Goal: Transaction & Acquisition: Purchase product/service

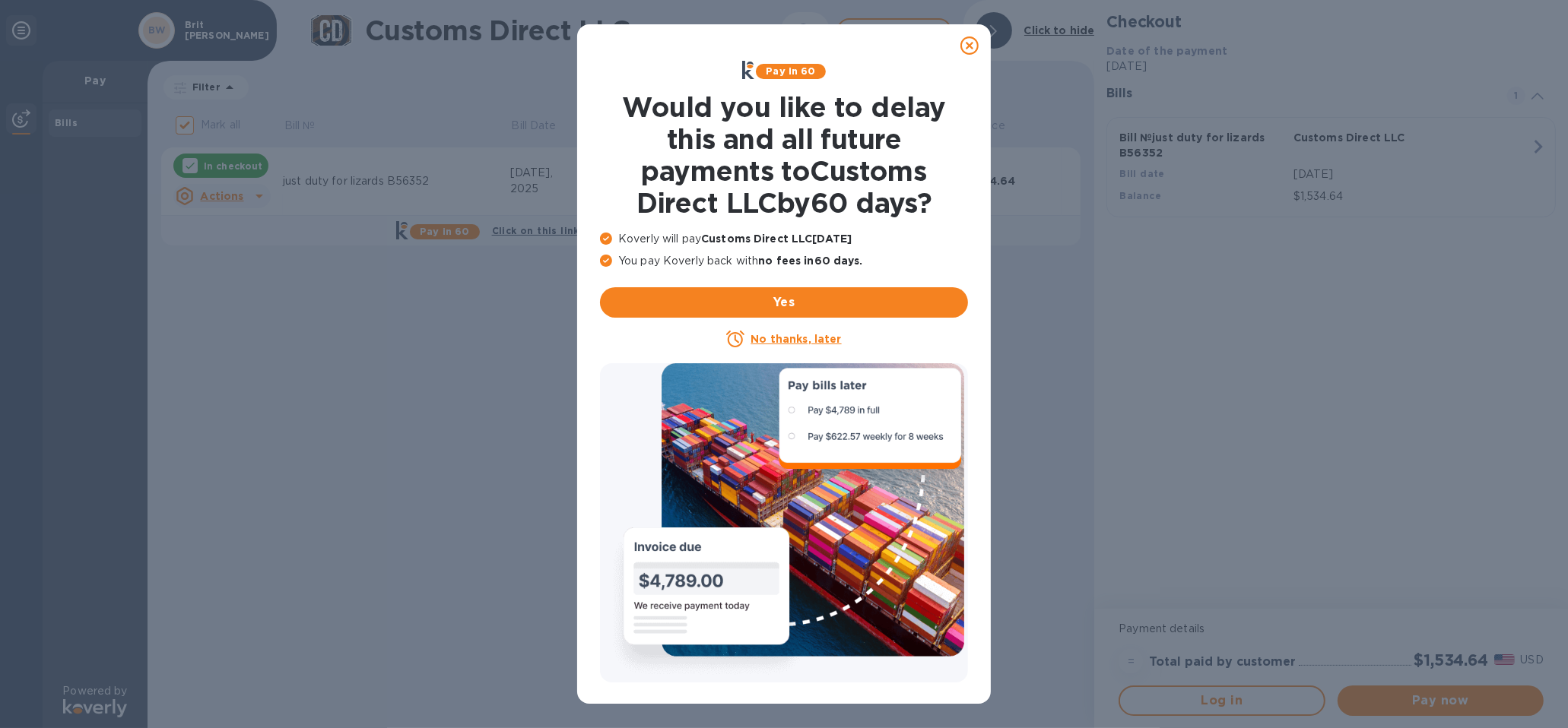
click at [971, 43] on icon at bounding box center [970, 45] width 18 height 18
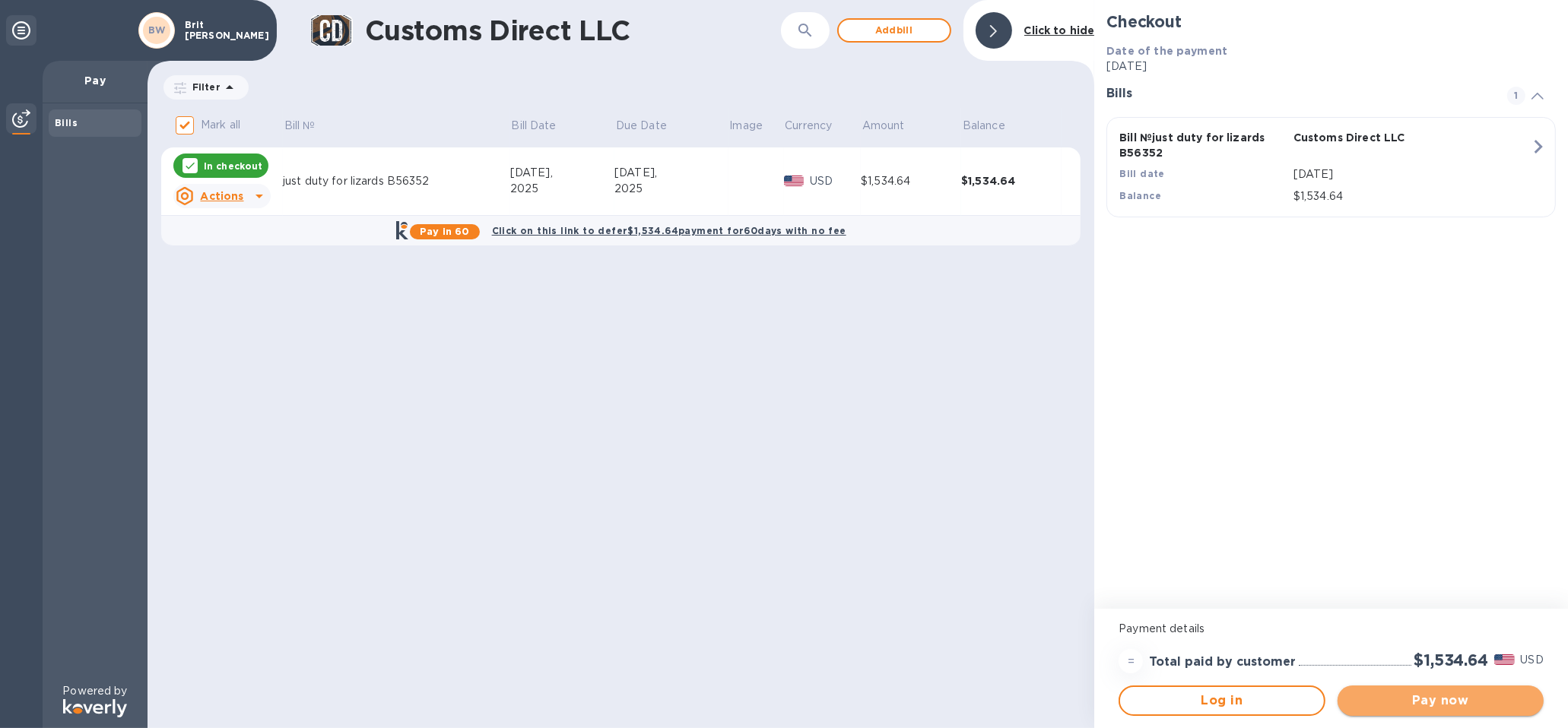
click at [1440, 698] on span "Pay now" at bounding box center [1441, 701] width 182 height 18
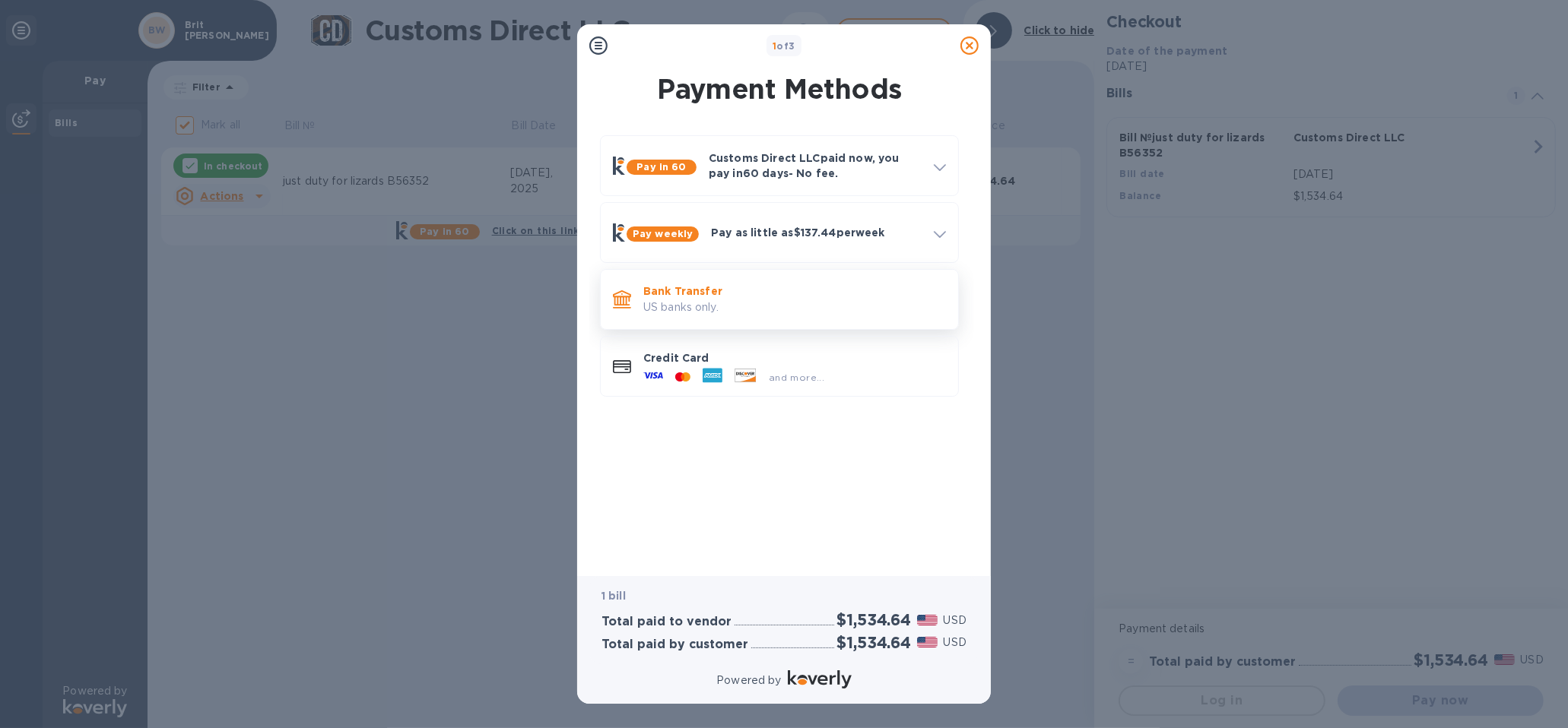
click at [740, 300] on p "US banks only." at bounding box center [795, 307] width 303 height 16
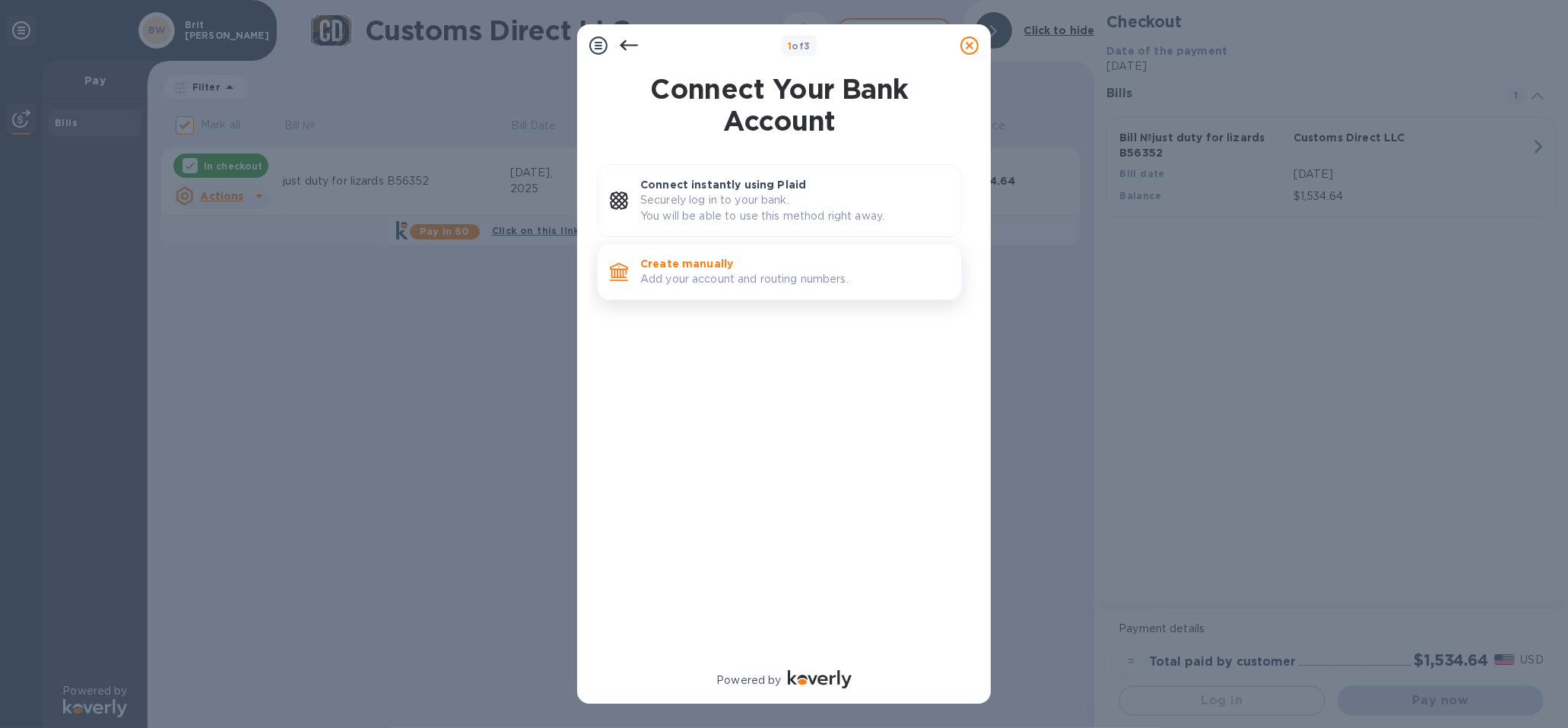
click at [792, 273] on p "Add your account and routing numbers." at bounding box center [794, 280] width 308 height 16
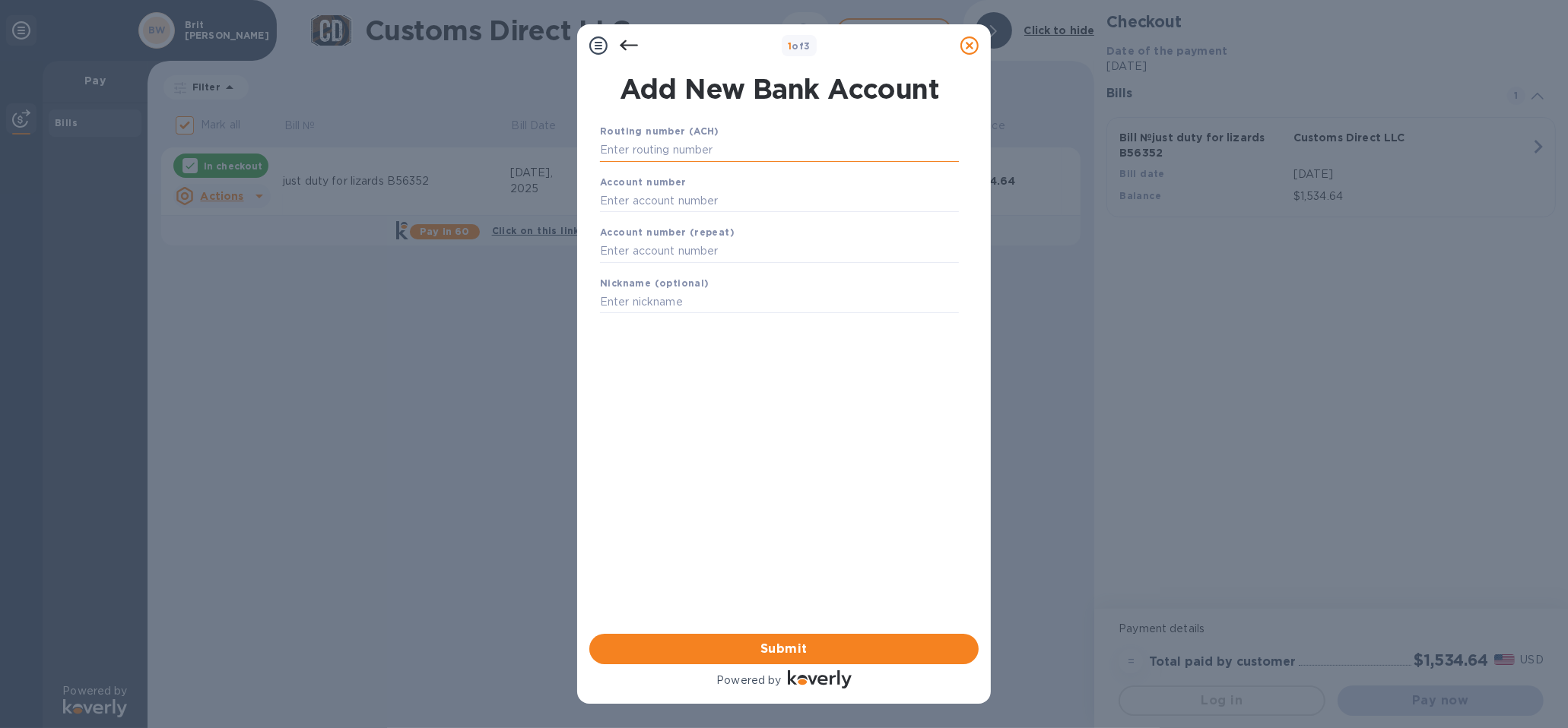
click at [777, 157] on input "text" at bounding box center [780, 151] width 359 height 23
click at [647, 164] on div "Routing number (ACH)" at bounding box center [780, 142] width 371 height 51
click at [651, 158] on input "text" at bounding box center [780, 151] width 359 height 23
paste input "072000326"
type input "072000326"
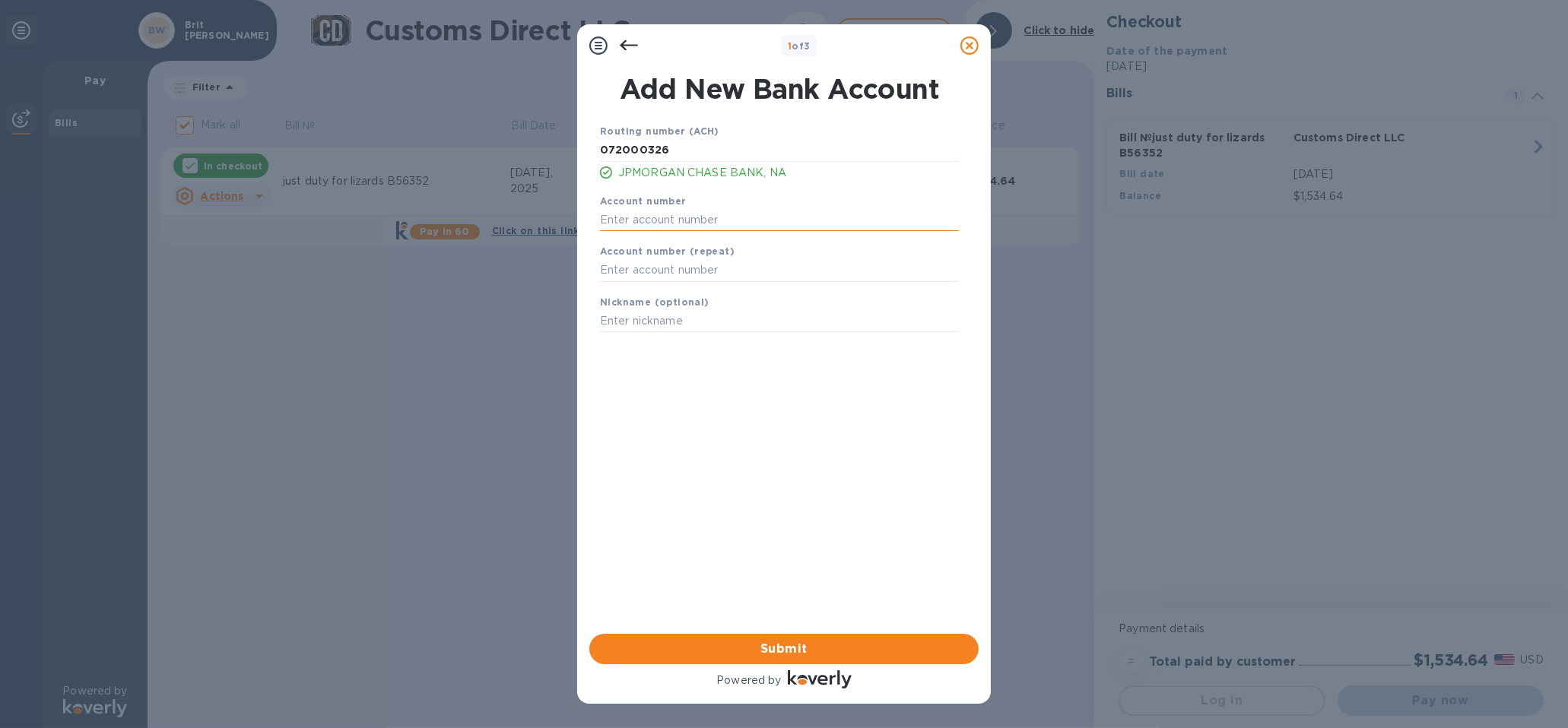
drag, startPoint x: 625, startPoint y: 223, endPoint x: 642, endPoint y: 221, distance: 17.1
click at [625, 223] on input "text" at bounding box center [780, 219] width 359 height 23
paste input "621104945"
type input "621104945"
click at [687, 272] on input "text" at bounding box center [780, 271] width 359 height 23
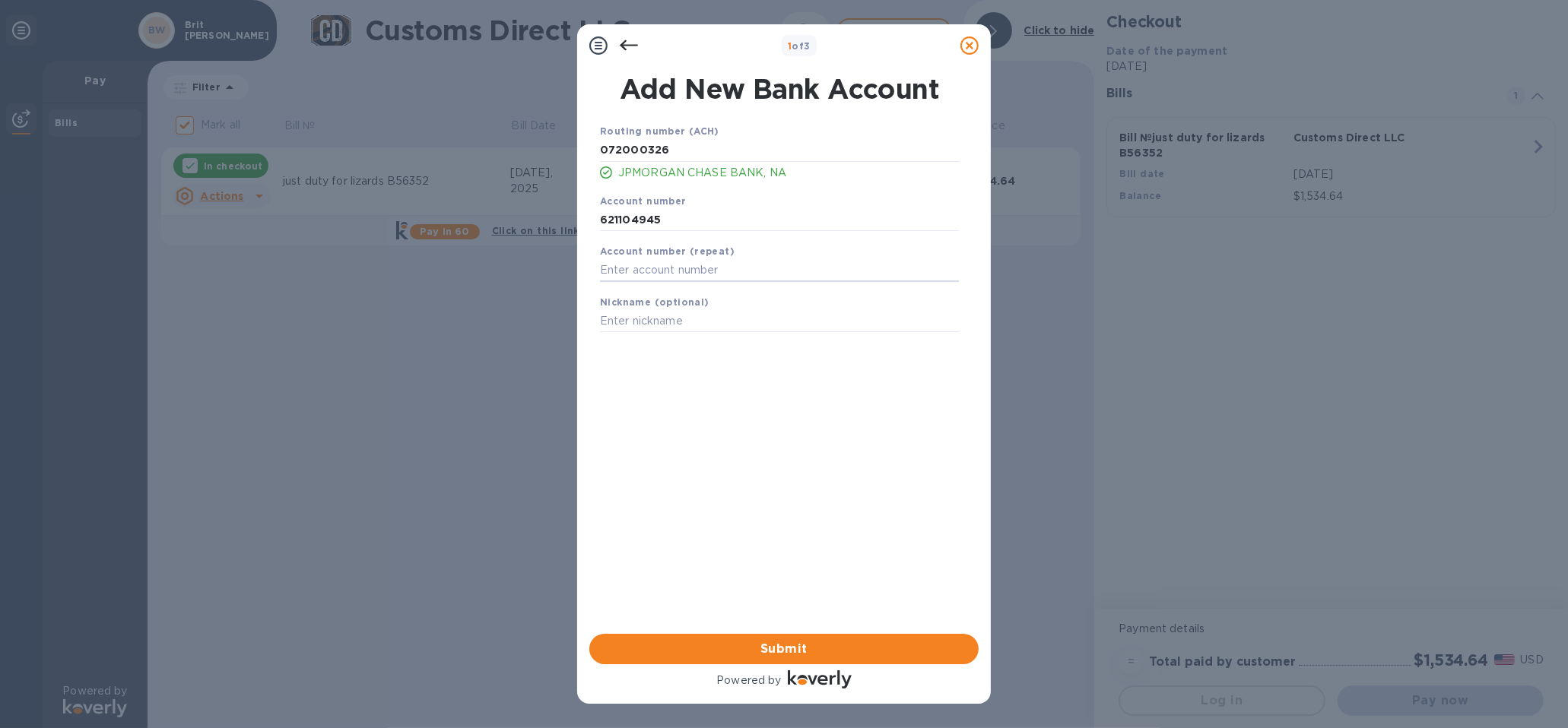
paste input "621104945"
type input "621104945"
click at [675, 330] on input "text" at bounding box center [780, 321] width 359 height 23
type input "Brits [PERSON_NAME]"
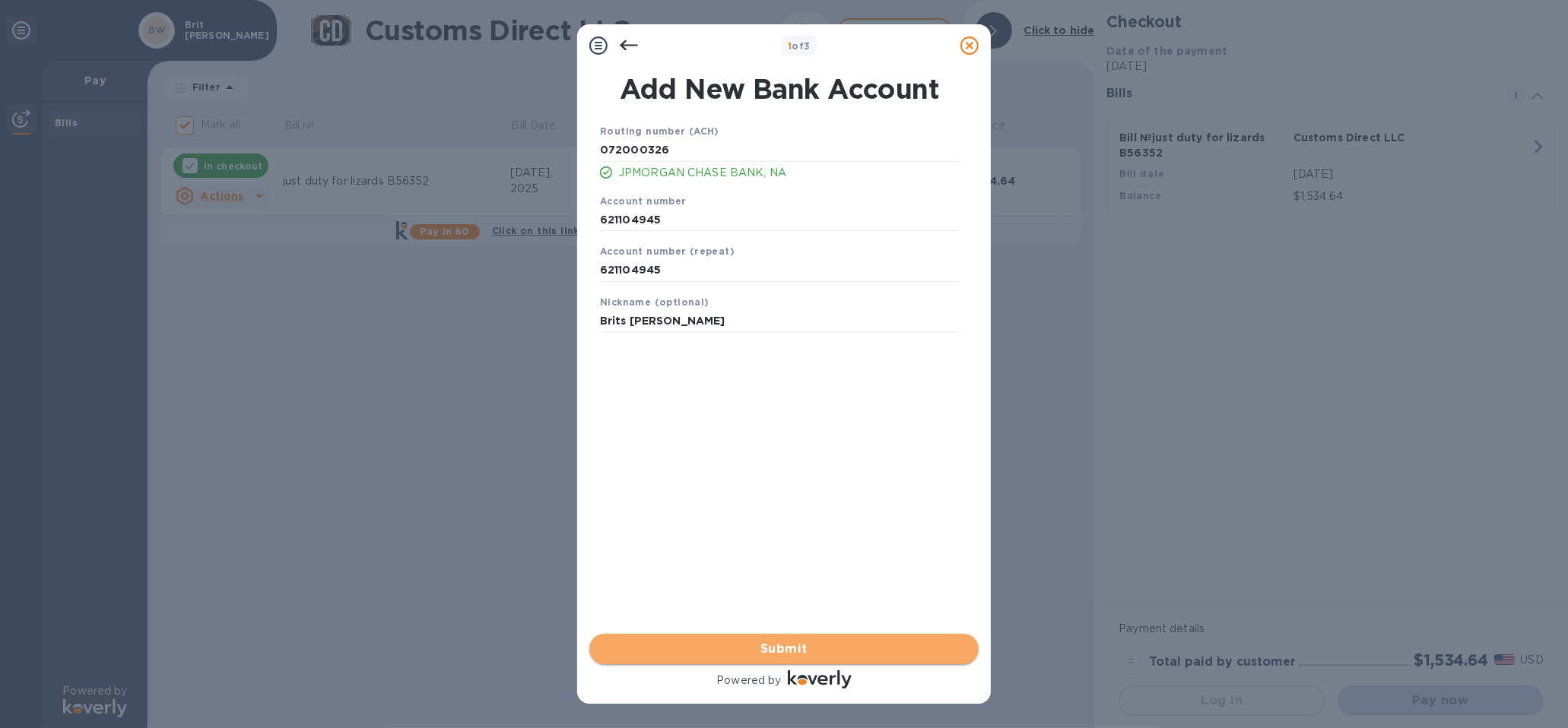
click at [807, 657] on span "Submit" at bounding box center [784, 649] width 365 height 18
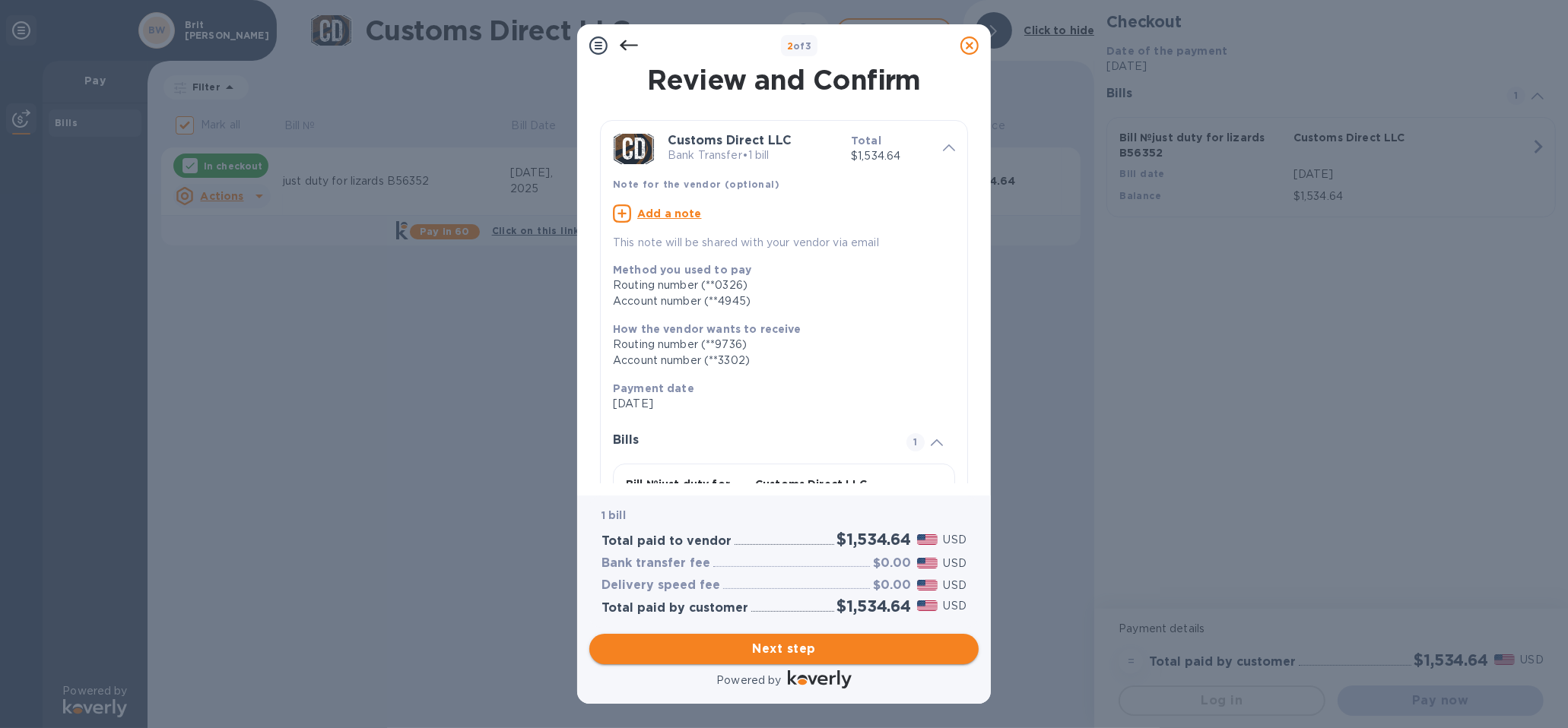
click at [787, 651] on span "Next step" at bounding box center [784, 649] width 365 height 18
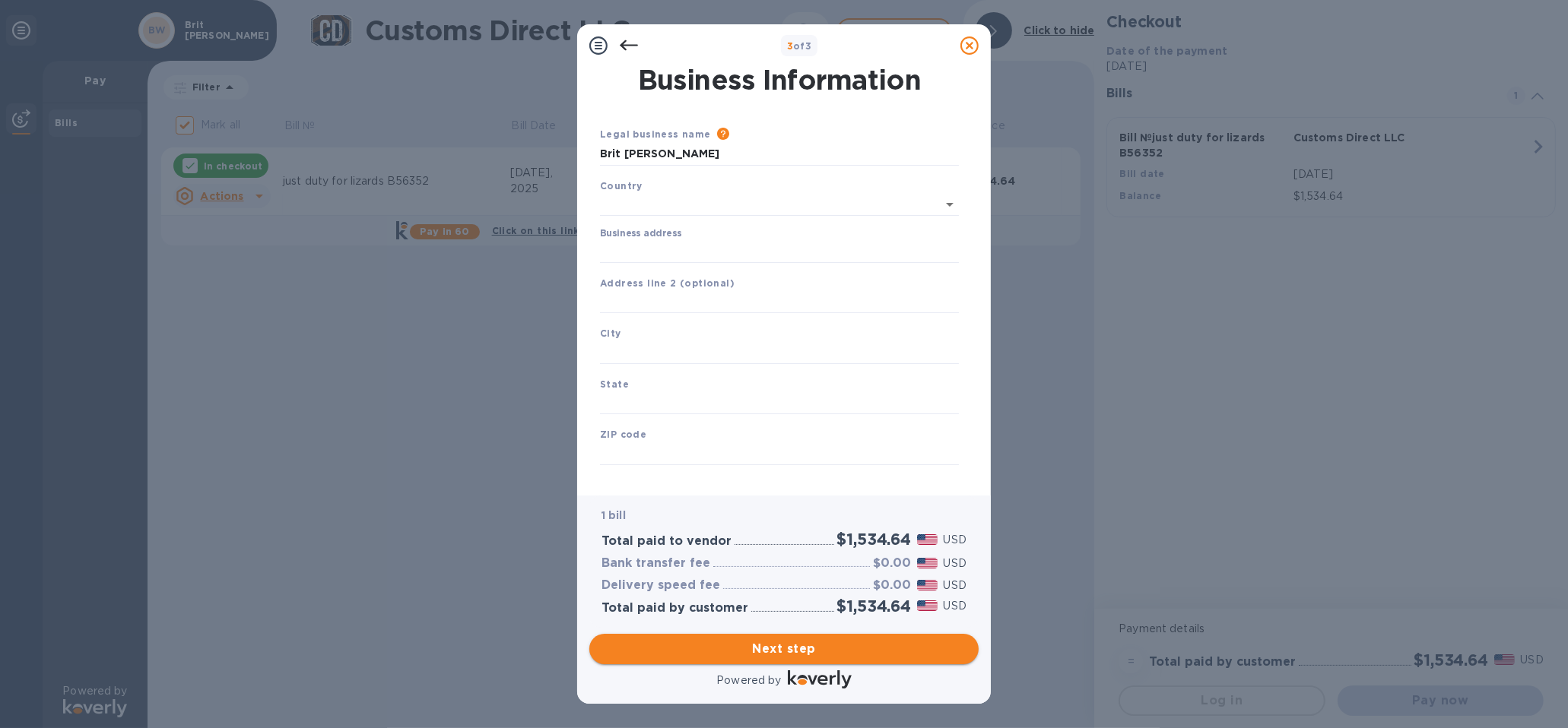
type input "[GEOGRAPHIC_DATA]"
click at [652, 253] on input "Business address" at bounding box center [780, 248] width 359 height 23
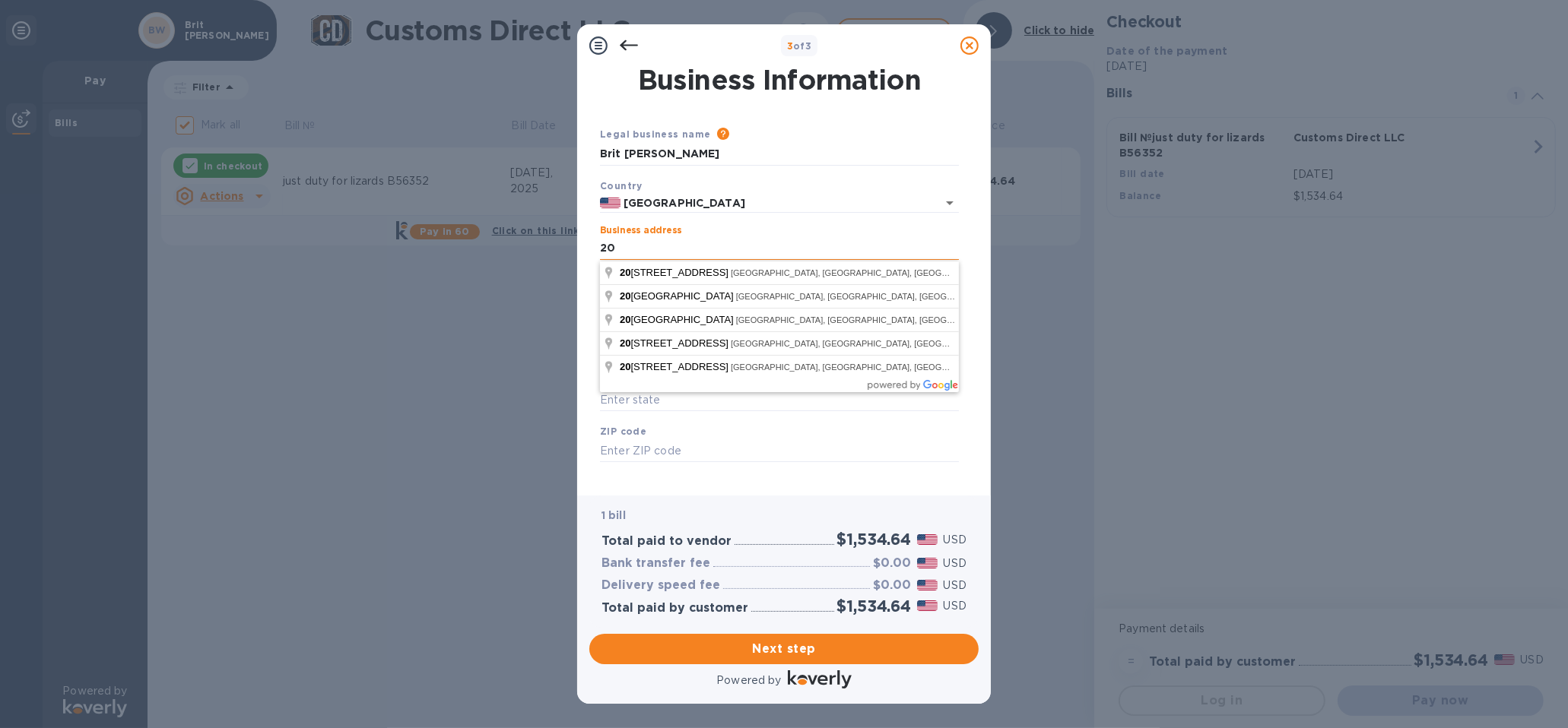
type input "2"
click at [686, 249] on input "191 Clar" at bounding box center [780, 248] width 359 height 23
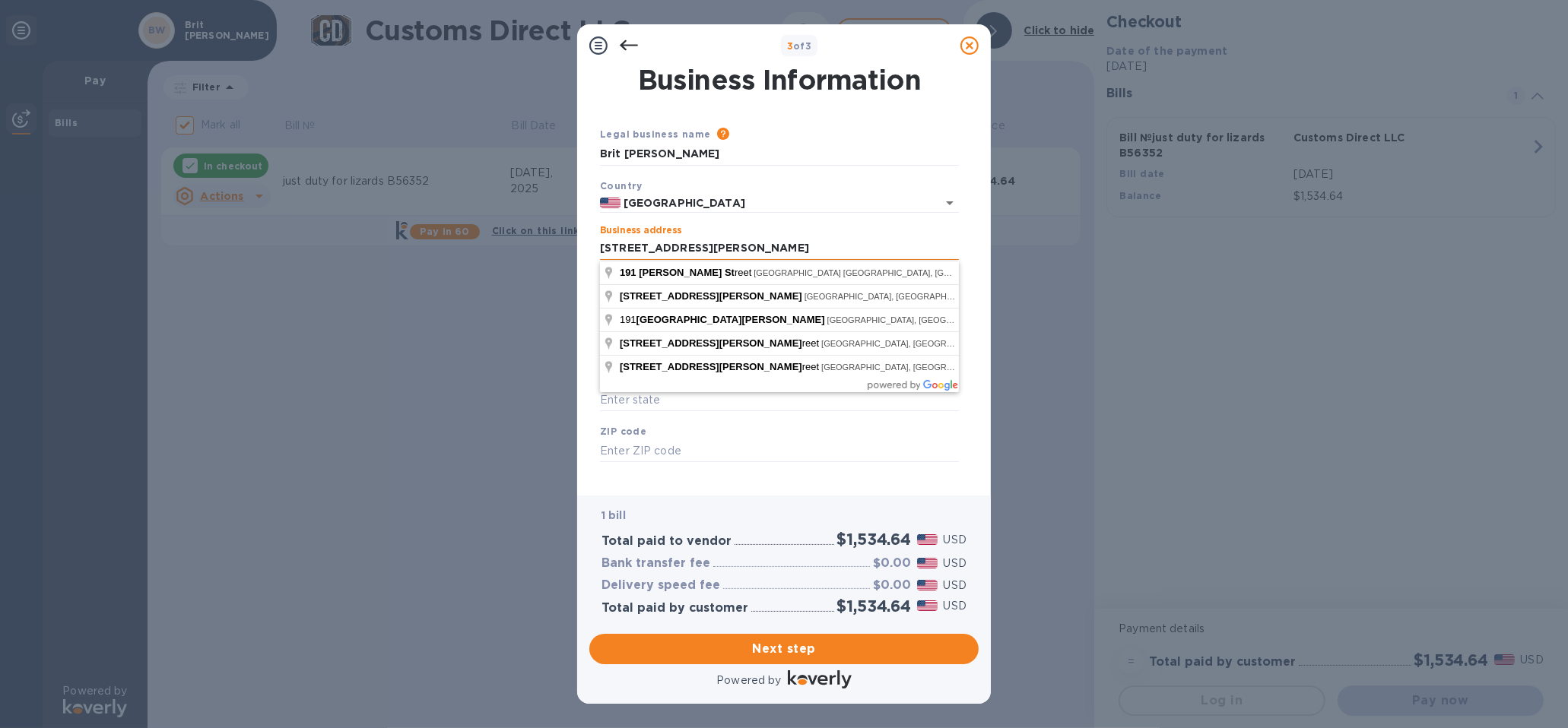
type input "[STREET_ADDRESS][PERSON_NAME]"
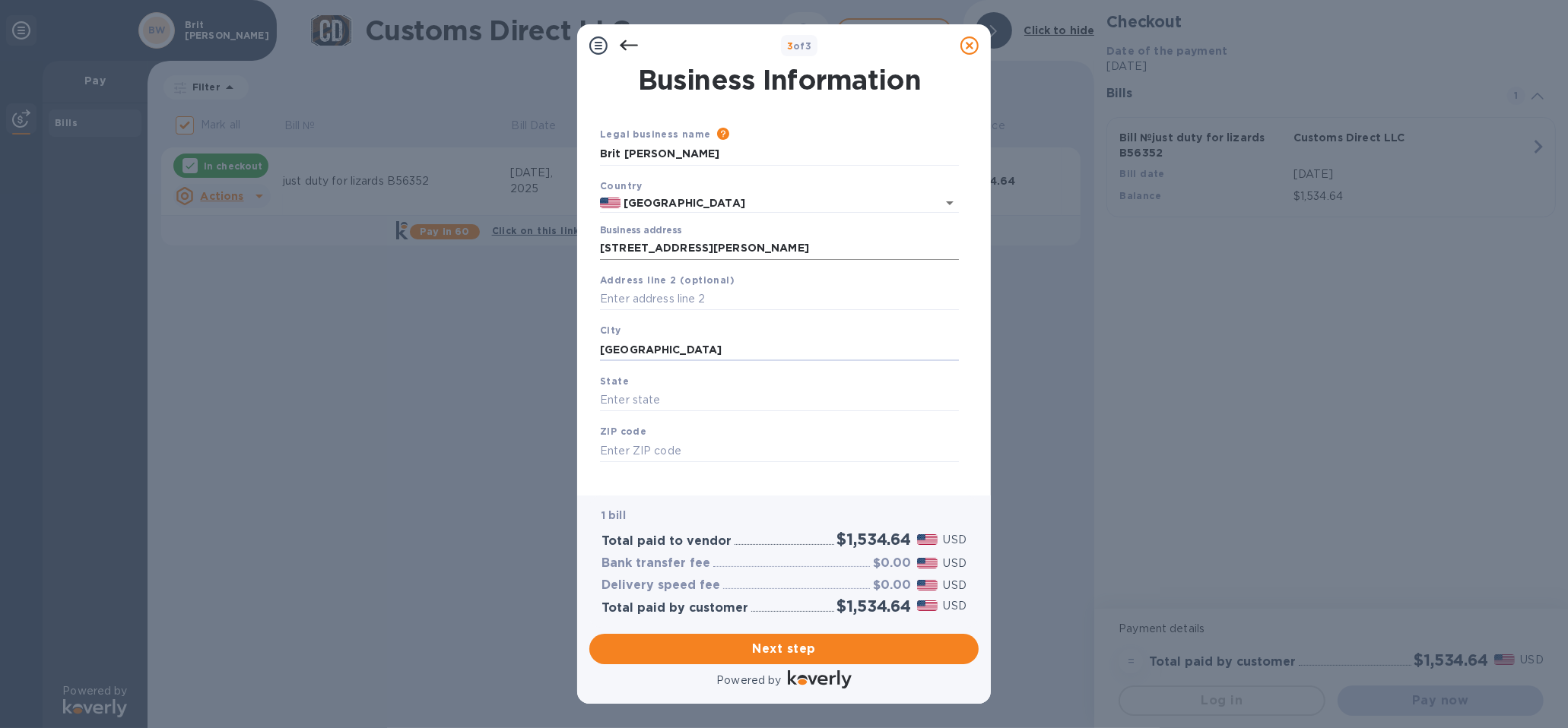
type input "[GEOGRAPHIC_DATA]"
type input "mi"
type input "48111"
drag, startPoint x: 632, startPoint y: 409, endPoint x: 572, endPoint y: 409, distance: 60.0
click at [572, 408] on div "3 of 3 Business Information Legal business name Please provide the legal name t…" at bounding box center [784, 364] width 1568 height 728
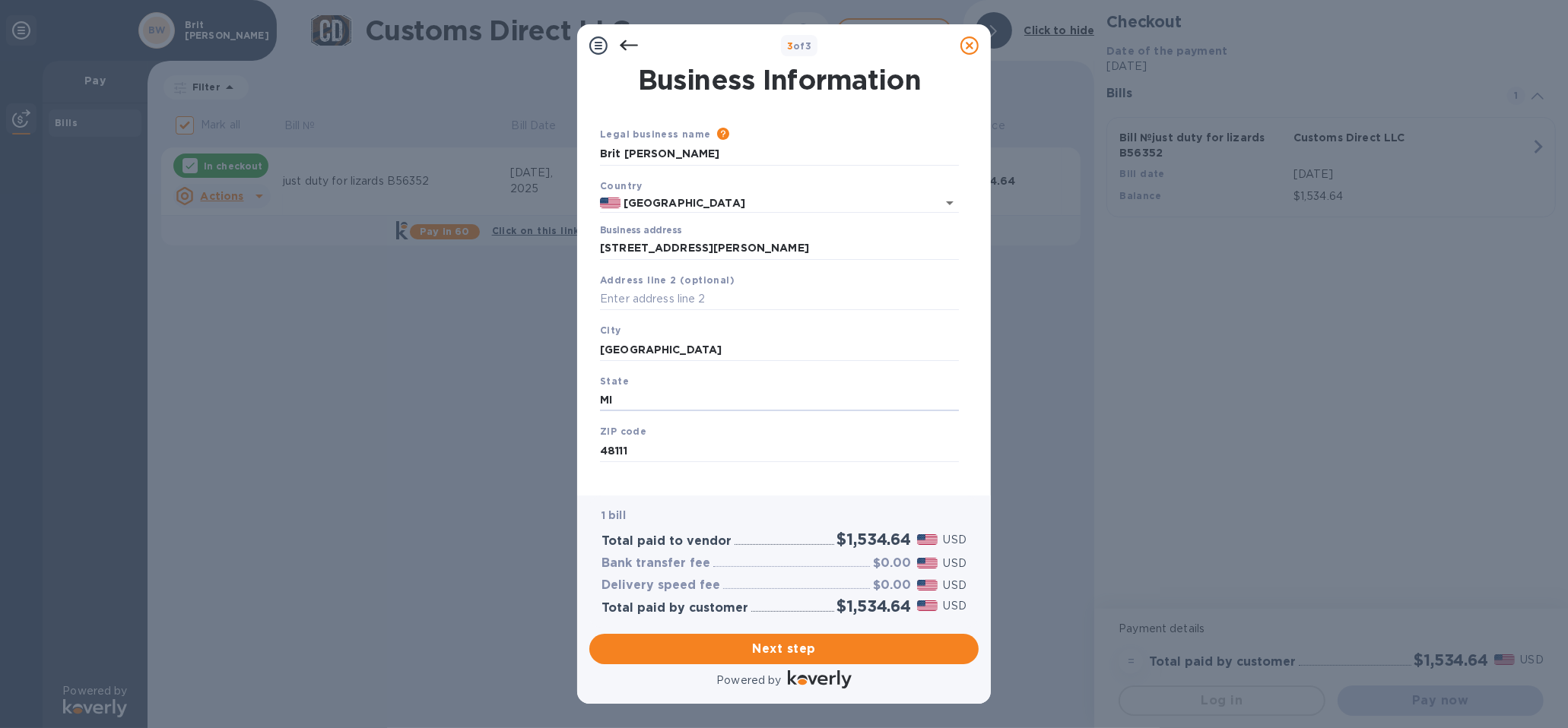
type input "MI"
click at [838, 644] on span "Next step" at bounding box center [784, 649] width 365 height 18
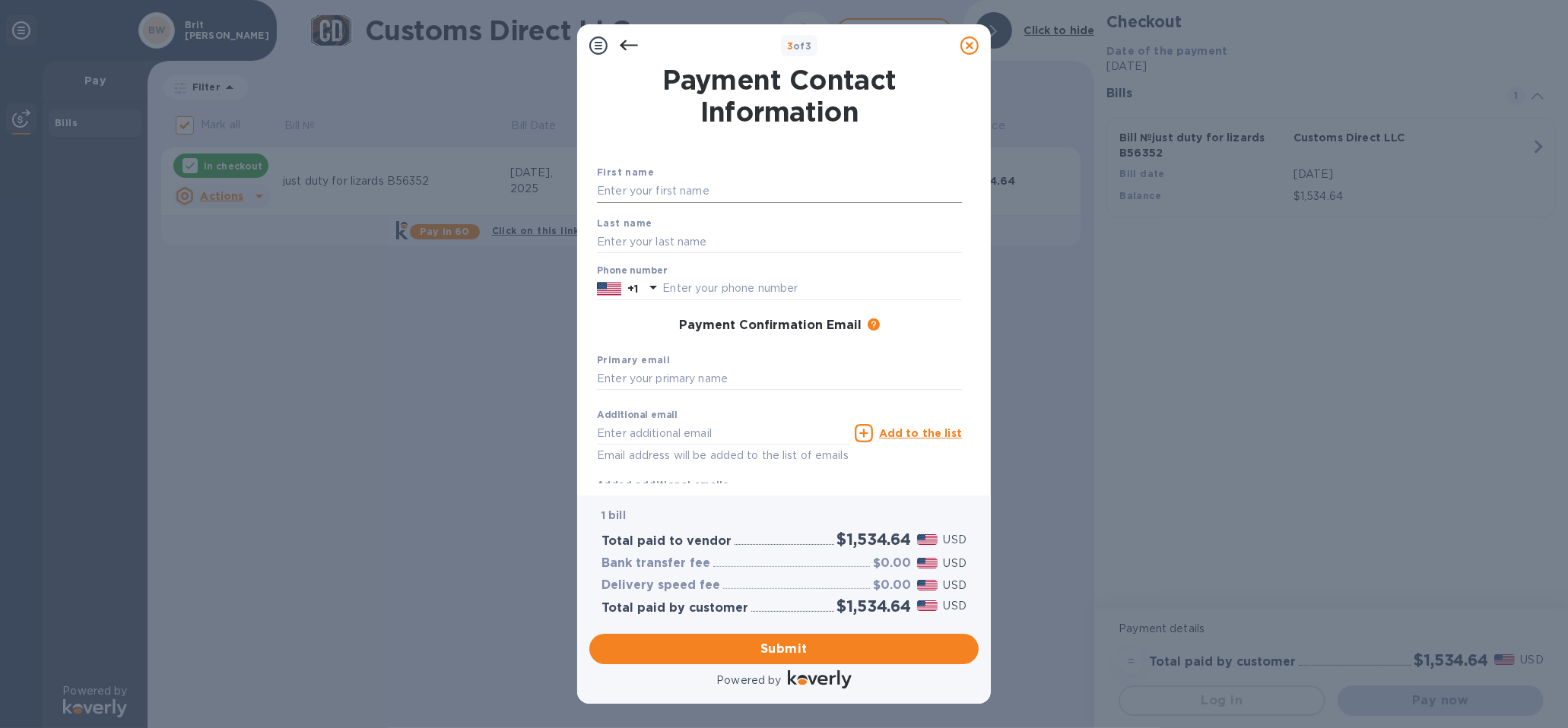
click at [648, 191] on input "text" at bounding box center [779, 192] width 365 height 23
click at [663, 195] on input "text" at bounding box center [779, 192] width 365 height 23
drag, startPoint x: 627, startPoint y: 194, endPoint x: 725, endPoint y: 190, distance: 98.1
click at [725, 190] on input "[PERSON_NAME]" at bounding box center [779, 192] width 365 height 23
type input "[PERSON_NAME]"
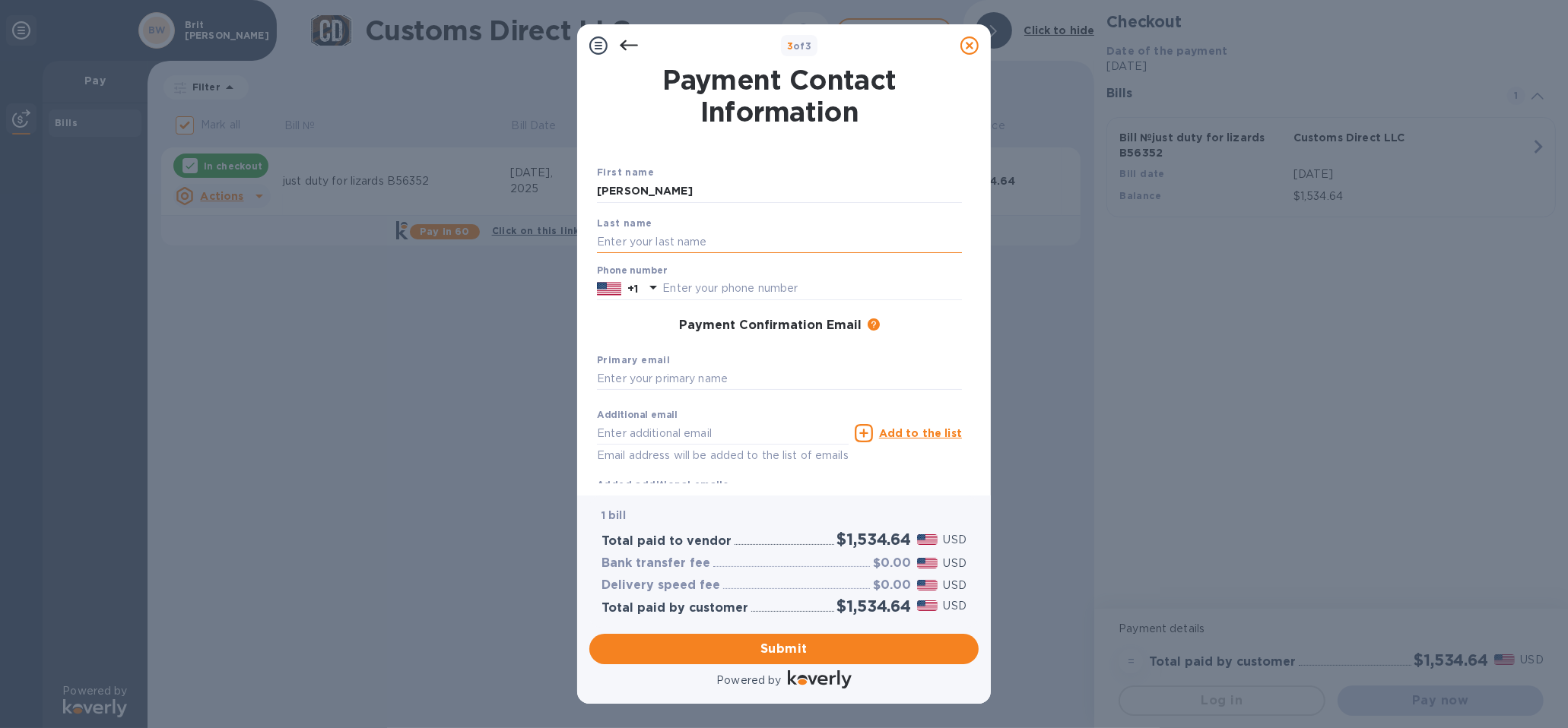
click at [639, 237] on input "text" at bounding box center [779, 242] width 365 height 23
paste input "[PERSON_NAME]"
type input "[PERSON_NAME]"
click at [694, 287] on input "text" at bounding box center [813, 289] width 300 height 23
click at [698, 35] on div "3 of 3" at bounding box center [800, 45] width 310 height 22
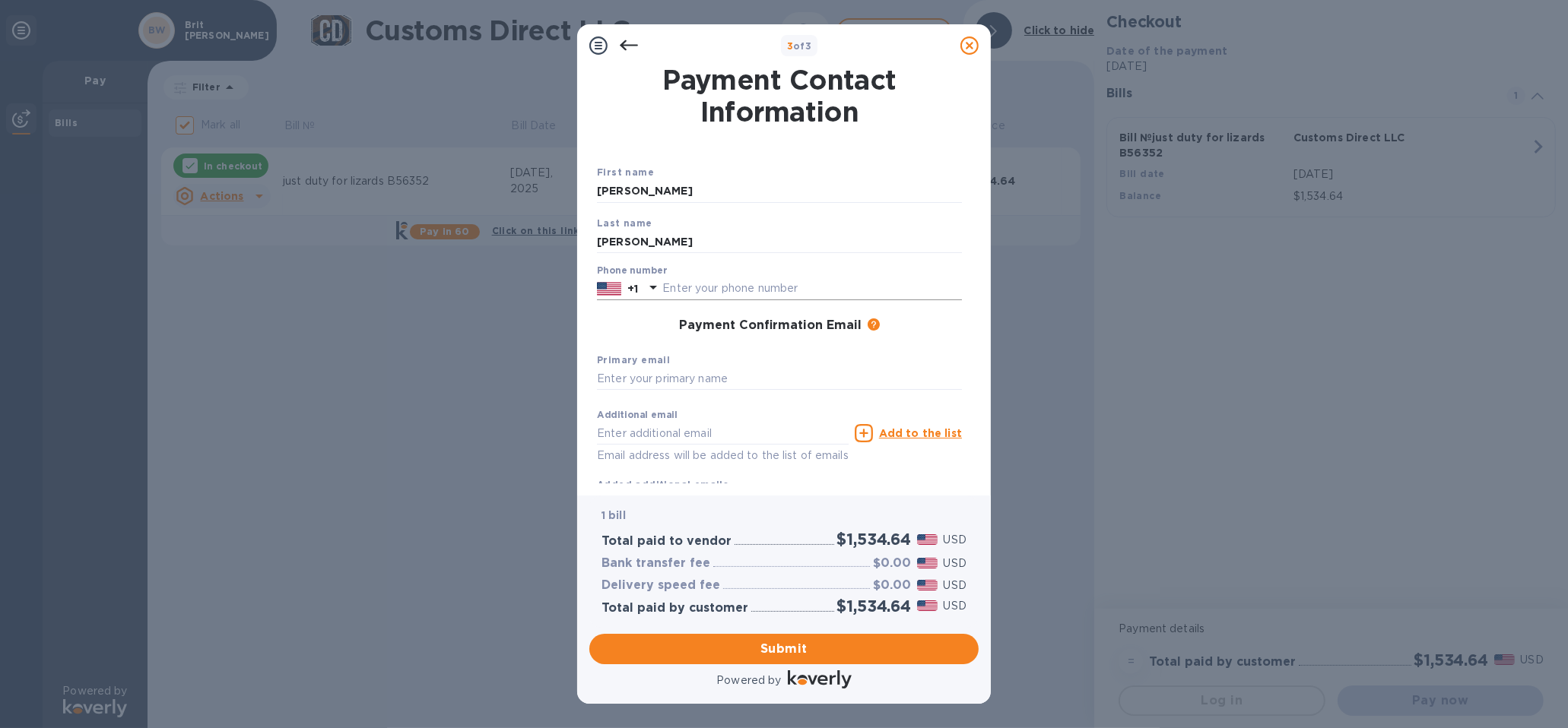
click at [686, 291] on input "text" at bounding box center [813, 289] width 300 height 23
paste input "[PHONE_NUMBER]"
click at [674, 289] on input "[PHONE_NUMBER]" at bounding box center [813, 289] width 300 height 23
type input "7345463575"
type input "[EMAIL_ADDRESS][DOMAIN_NAME]"
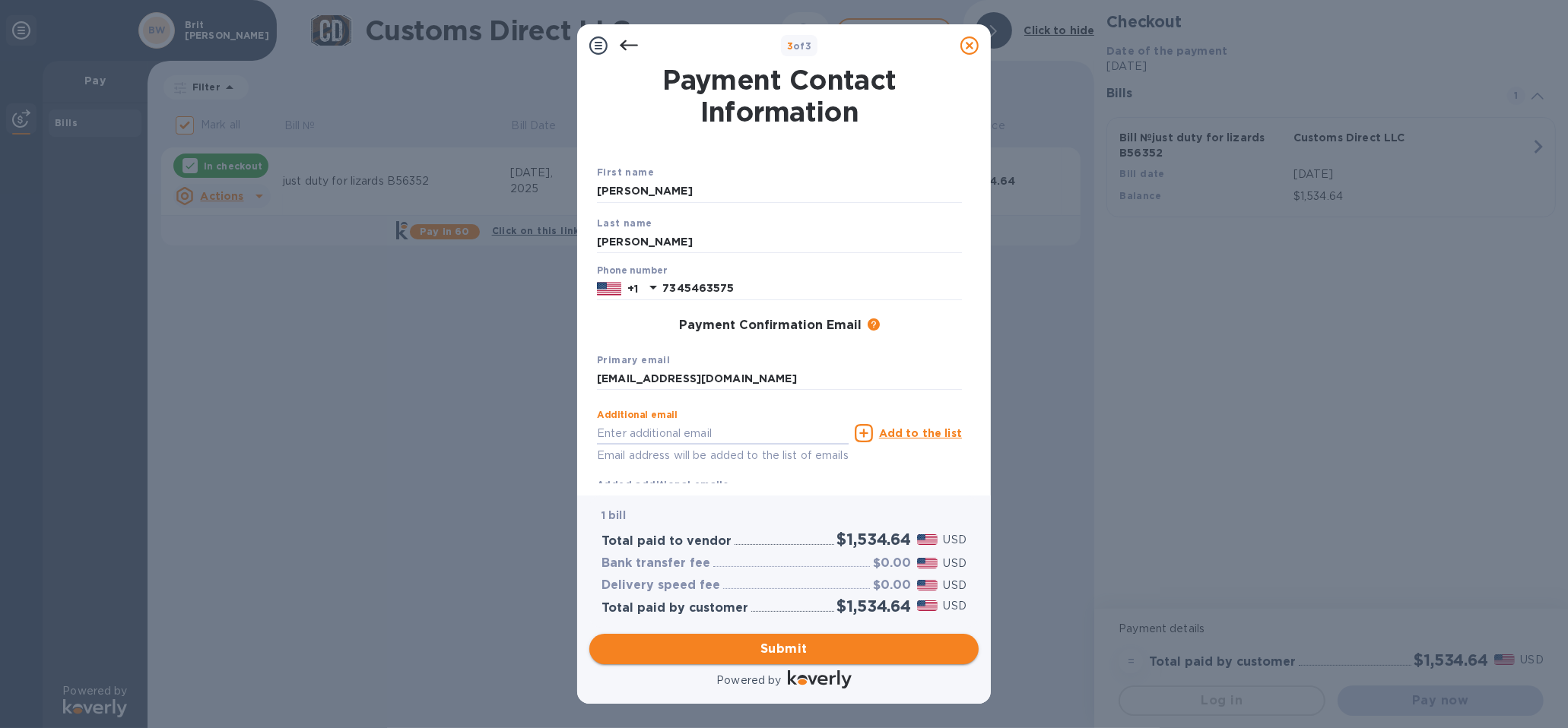
click at [813, 650] on span "Submit" at bounding box center [784, 649] width 365 height 18
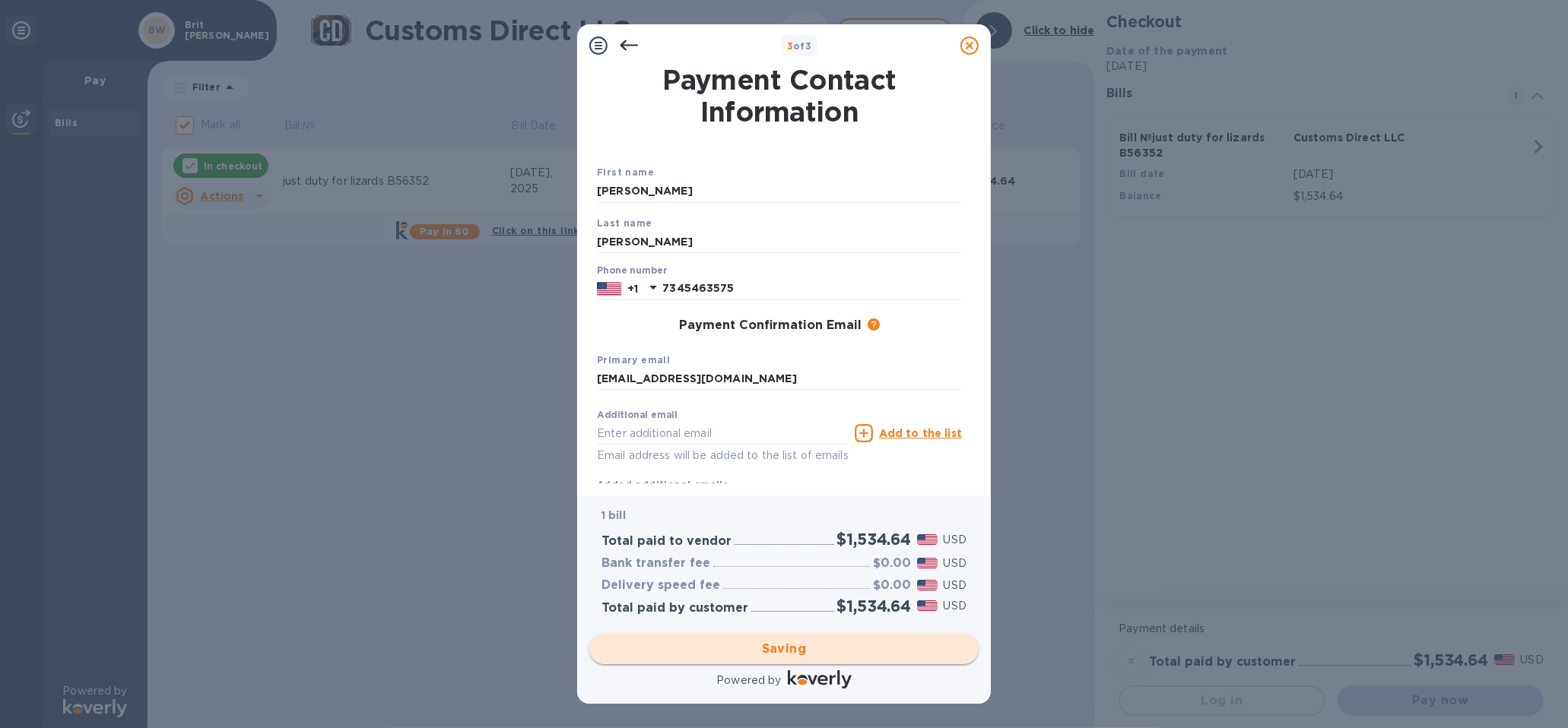
checkbox input "false"
